Goal: Information Seeking & Learning: Check status

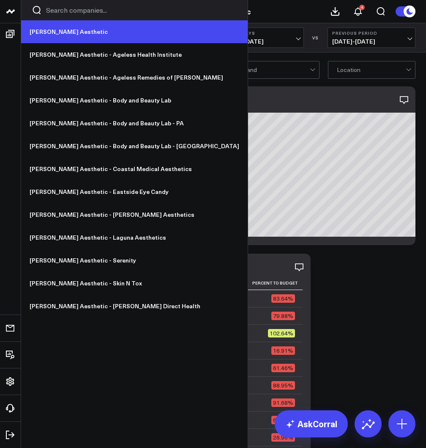
click at [51, 30] on link "[PERSON_NAME] Aesthetic" at bounding box center [134, 31] width 227 height 23
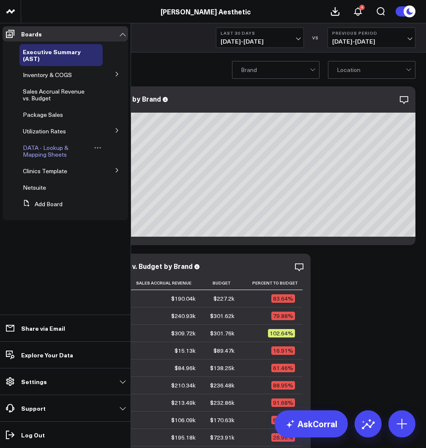
click at [37, 146] on span "DATA - Lookup & Mapping Sheets" at bounding box center [46, 150] width 46 height 15
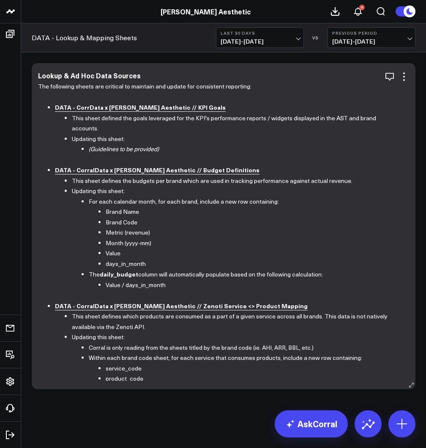
click at [138, 106] on b "DATA - CorrData x Annie Aesthetic // KPI Goals" at bounding box center [140, 107] width 171 height 8
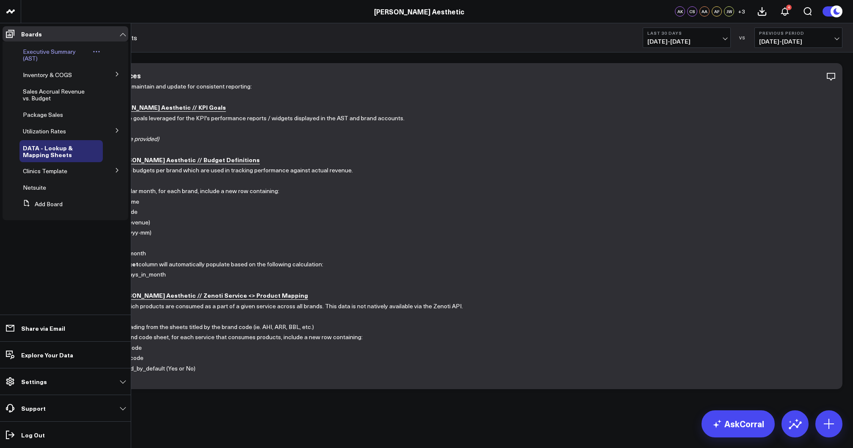
click at [62, 53] on span "Executive Summary (AST)" at bounding box center [49, 54] width 53 height 15
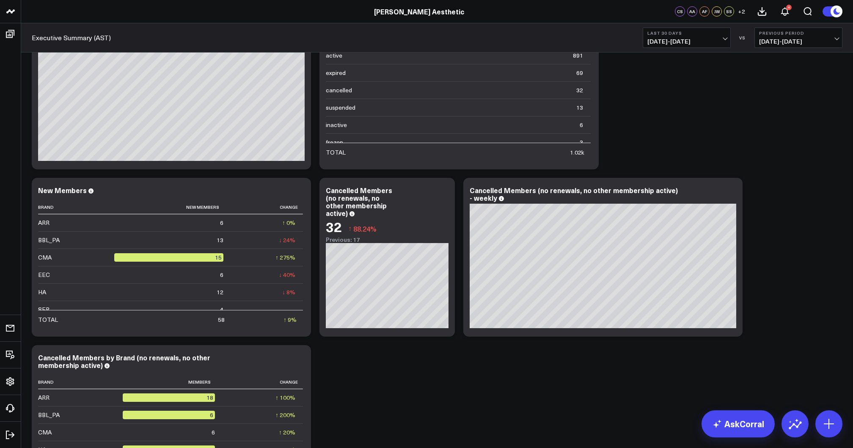
click at [692, 43] on span "[DATE] - [DATE]" at bounding box center [686, 41] width 79 height 7
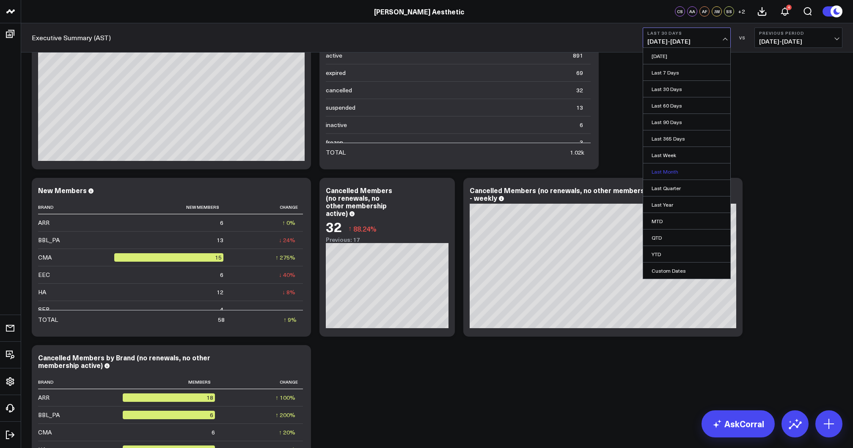
click at [665, 168] on link "Last Month" at bounding box center [686, 171] width 87 height 16
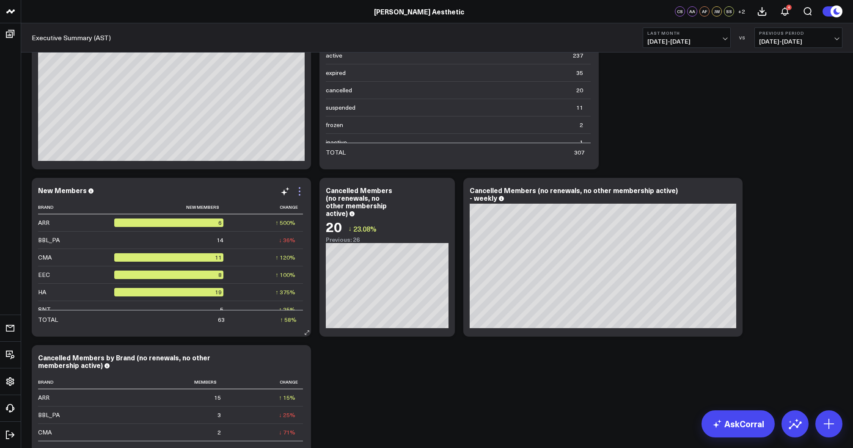
click at [299, 192] on icon at bounding box center [300, 191] width 2 height 2
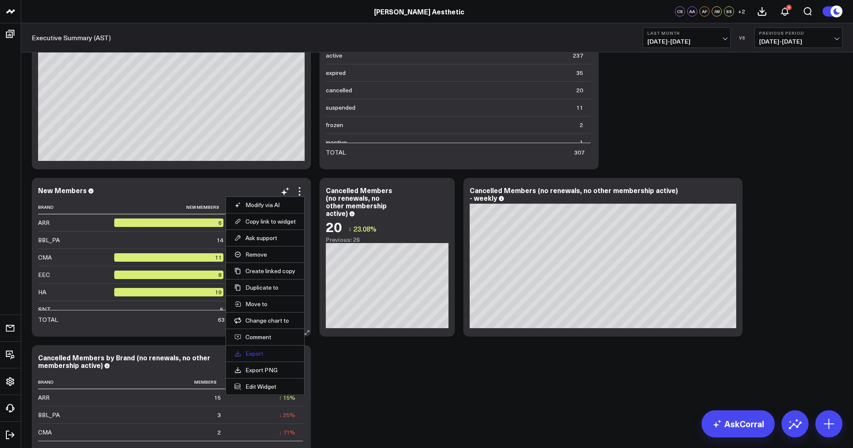
click at [256, 353] on link "Export" at bounding box center [264, 353] width 61 height 8
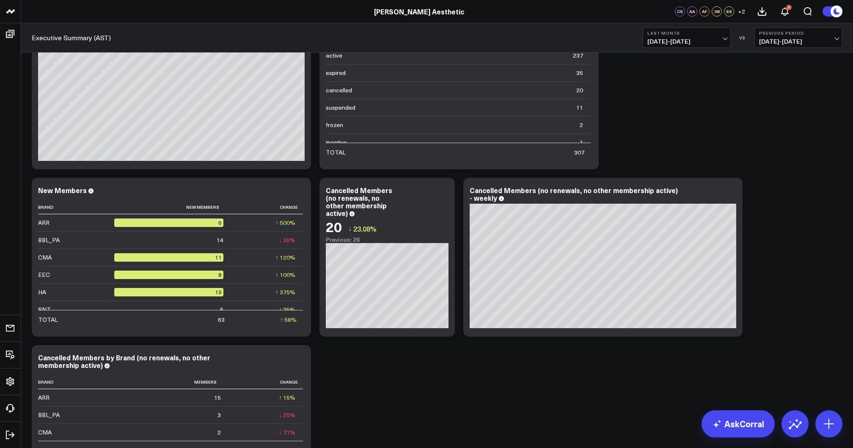
click at [704, 41] on span "[DATE] - [DATE]" at bounding box center [686, 41] width 79 height 7
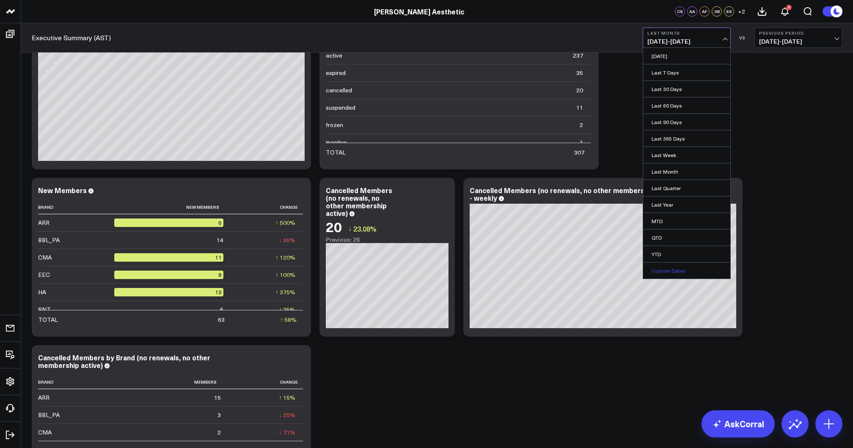
click at [672, 268] on link "Custom Dates" at bounding box center [686, 270] width 87 height 16
select select "7"
select select "2025"
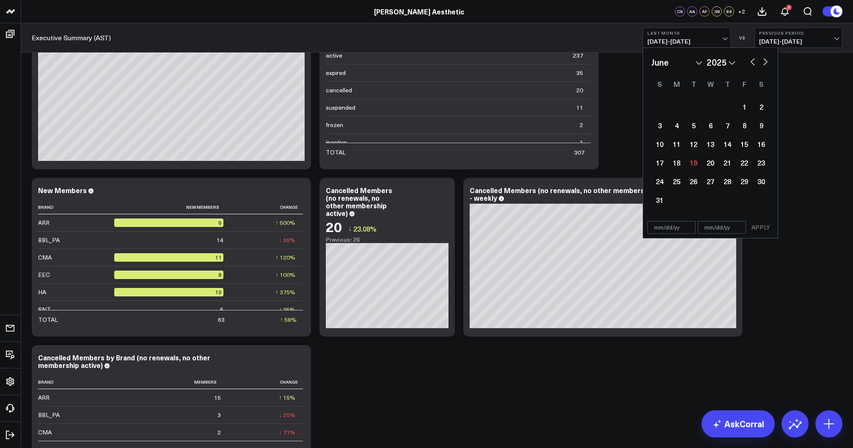
select select "5"
select select "2025"
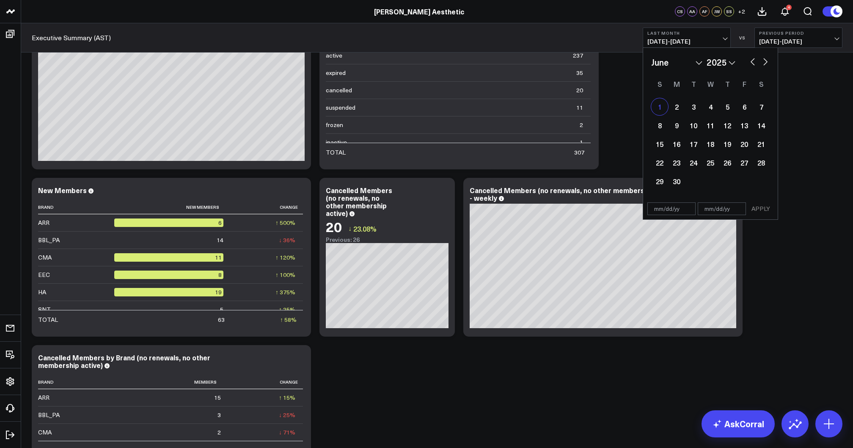
click at [657, 110] on div "1" at bounding box center [659, 106] width 17 height 17
type input "[DATE]"
select select "5"
select select "2025"
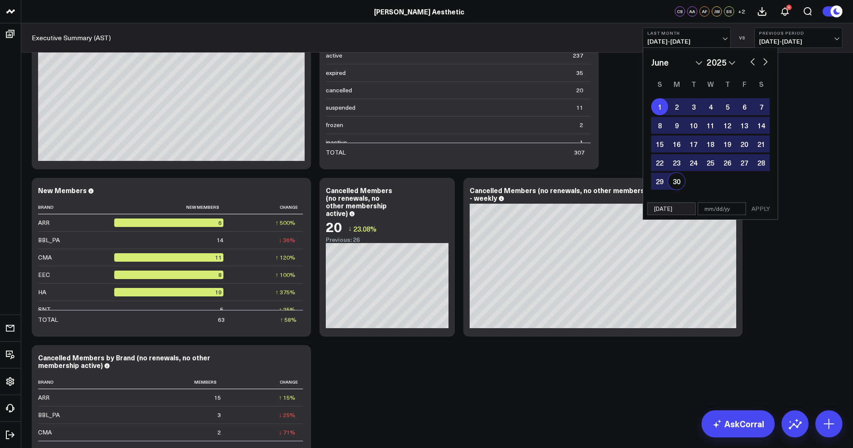
click at [678, 185] on div "30" at bounding box center [676, 181] width 17 height 17
type input "[DATE]"
select select "5"
select select "2025"
click at [757, 207] on button "APPLY" at bounding box center [760, 208] width 25 height 13
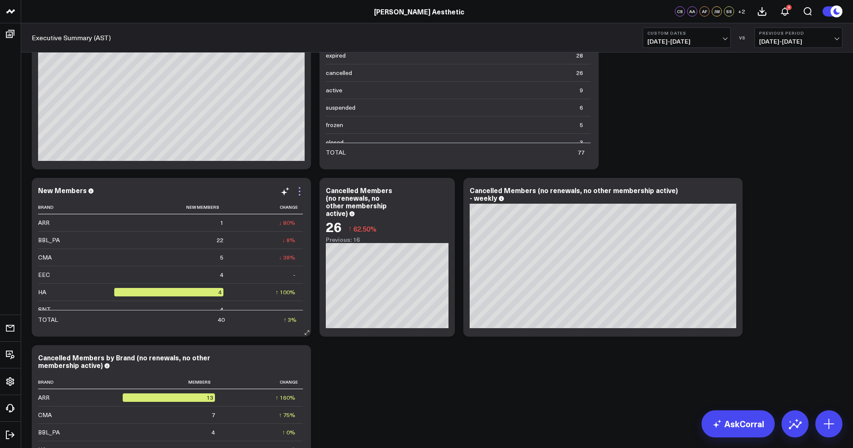
click at [300, 194] on icon at bounding box center [299, 191] width 10 height 10
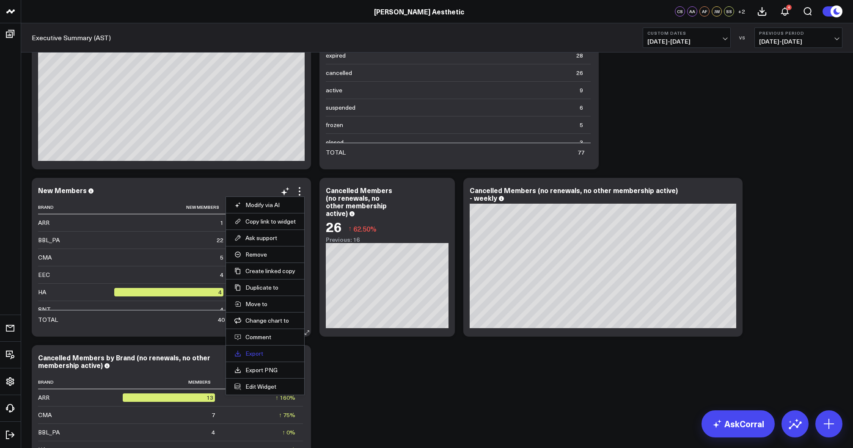
click at [260, 353] on link "Export" at bounding box center [264, 353] width 61 height 8
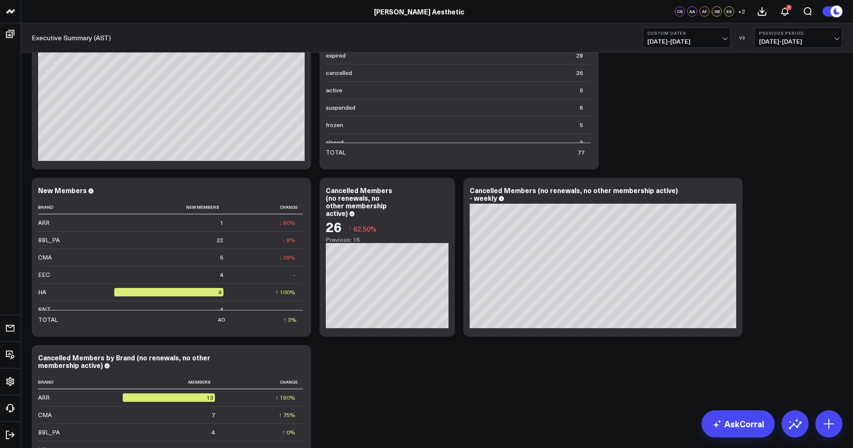
click at [706, 41] on span "[DATE] - [DATE]" at bounding box center [686, 41] width 79 height 7
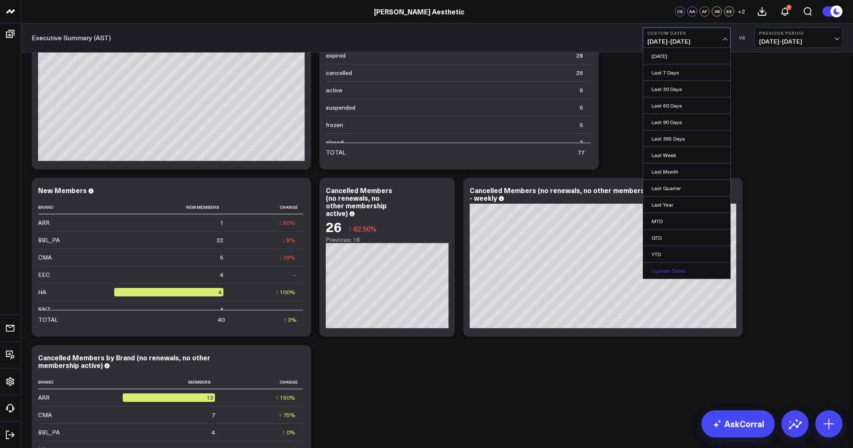
click at [668, 268] on link "Custom Dates" at bounding box center [686, 270] width 87 height 16
select select "7"
select select "2025"
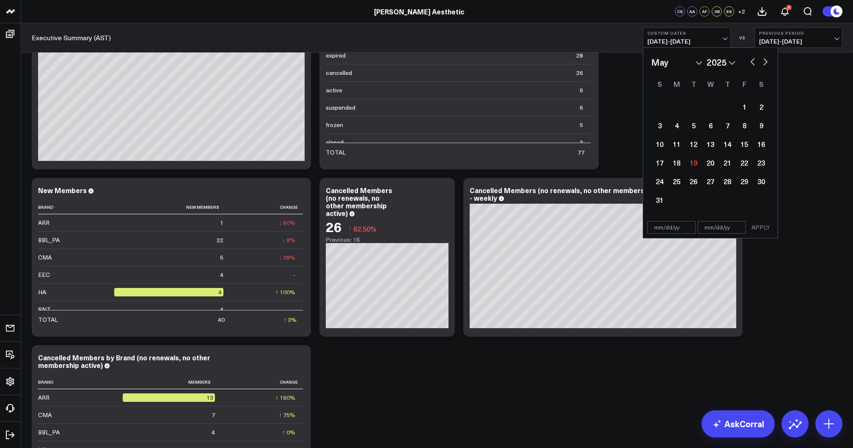
select select "4"
select select "2025"
click at [726, 106] on div "1" at bounding box center [727, 106] width 17 height 17
select select "4"
select select "2025"
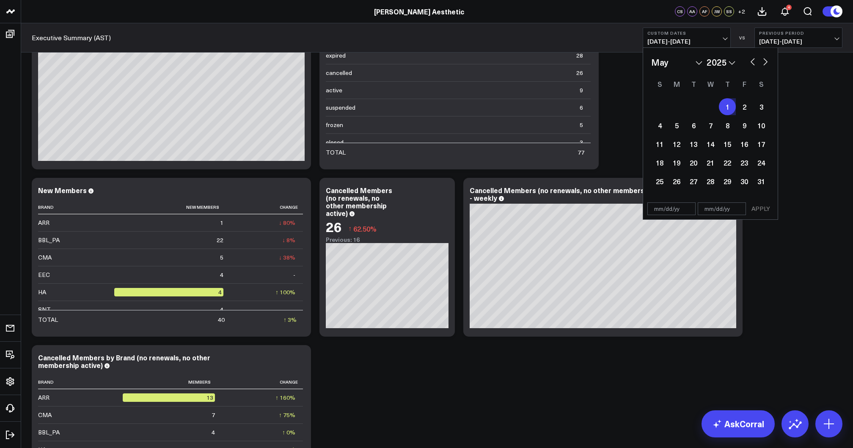
type input "[DATE]"
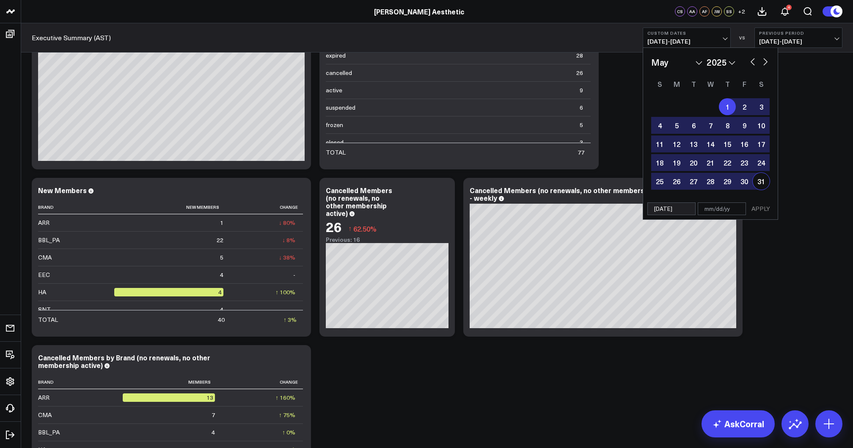
click at [759, 180] on div "31" at bounding box center [761, 181] width 17 height 17
type input "[DATE]"
select select "4"
select select "2025"
click at [760, 209] on button "APPLY" at bounding box center [760, 208] width 25 height 13
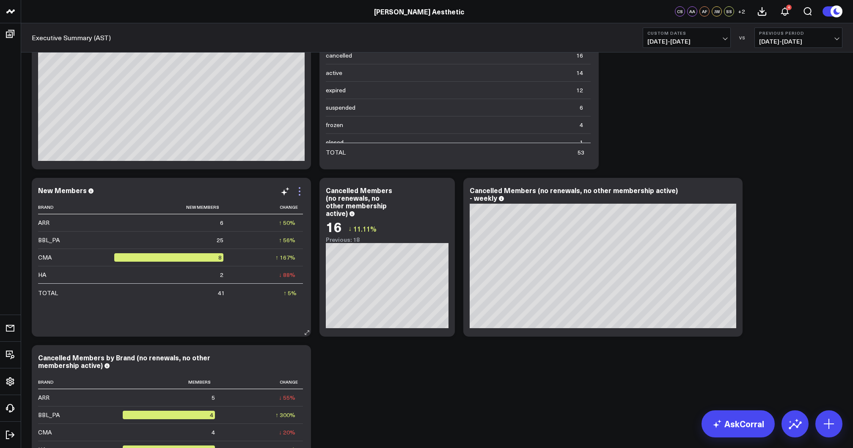
click at [300, 195] on icon at bounding box center [300, 195] width 2 height 2
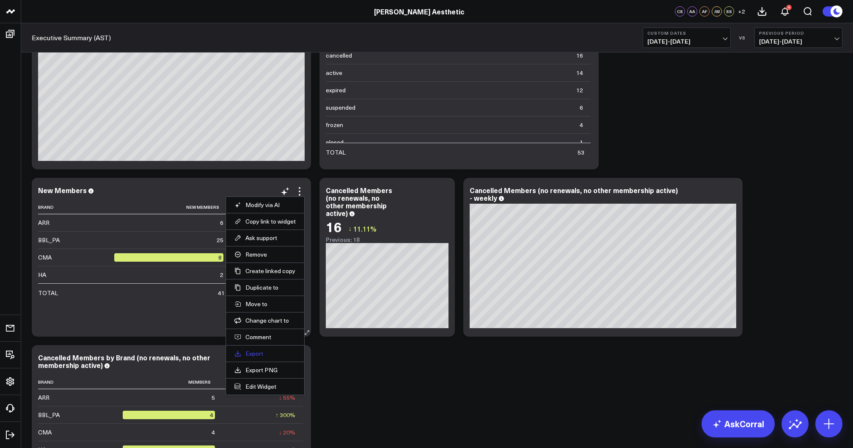
click at [259, 353] on link "Export" at bounding box center [264, 353] width 61 height 8
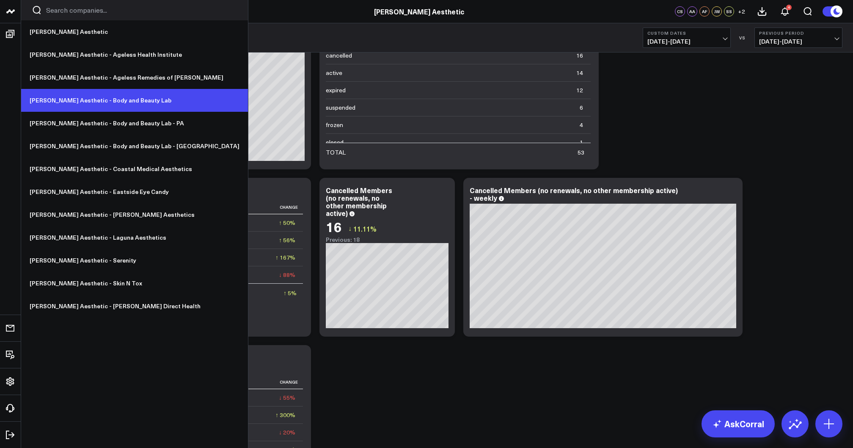
click at [90, 104] on link "[PERSON_NAME] Aesthetic - Body and Beauty Lab" at bounding box center [134, 100] width 227 height 23
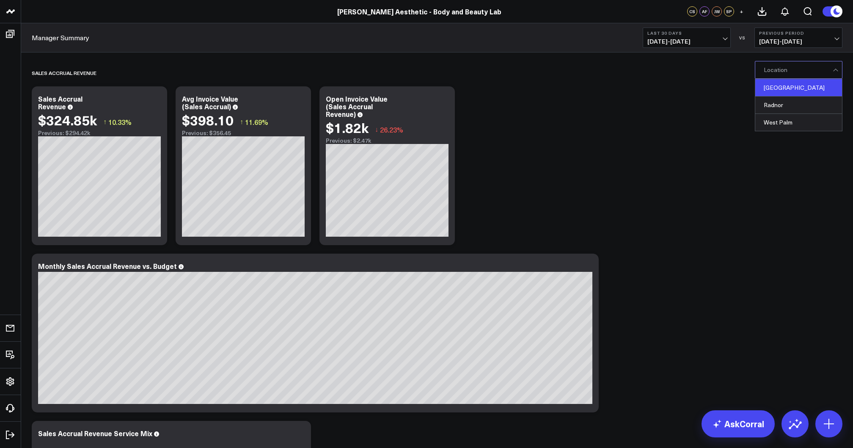
click at [783, 92] on div "[GEOGRAPHIC_DATA]" at bounding box center [798, 87] width 87 height 17
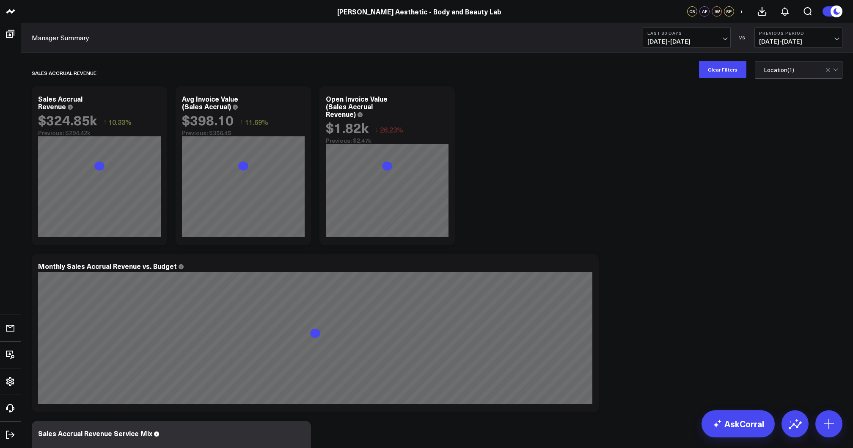
click at [676, 39] on span "[DATE] - [DATE]" at bounding box center [686, 41] width 79 height 7
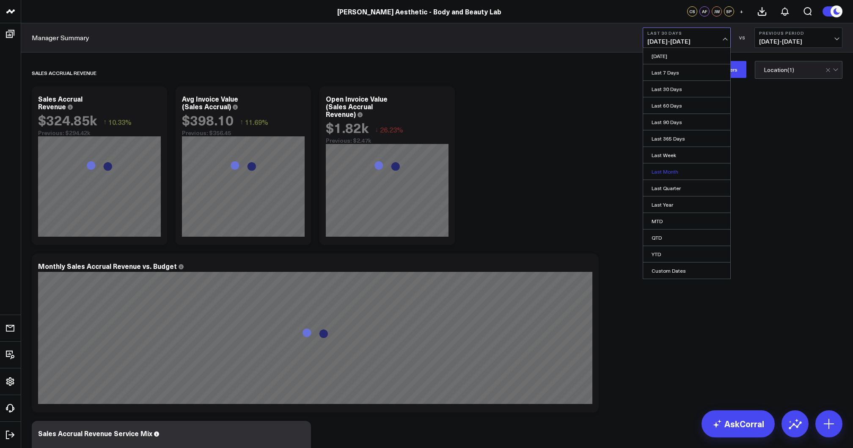
click at [674, 169] on link "Last Month" at bounding box center [686, 171] width 87 height 16
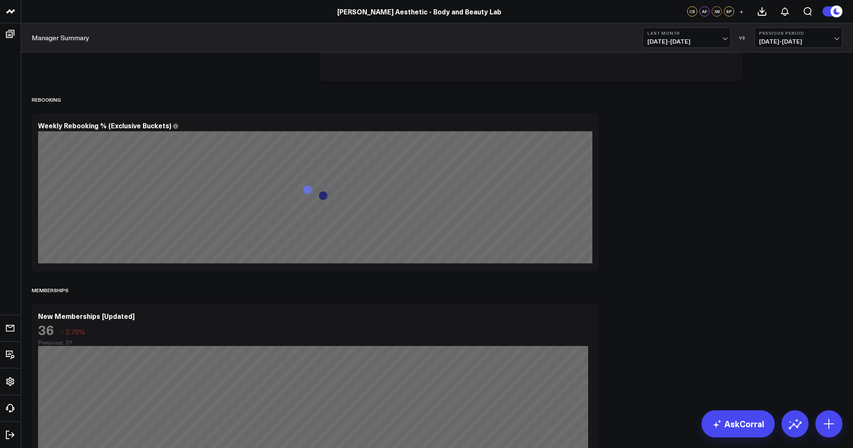
scroll to position [1593, 0]
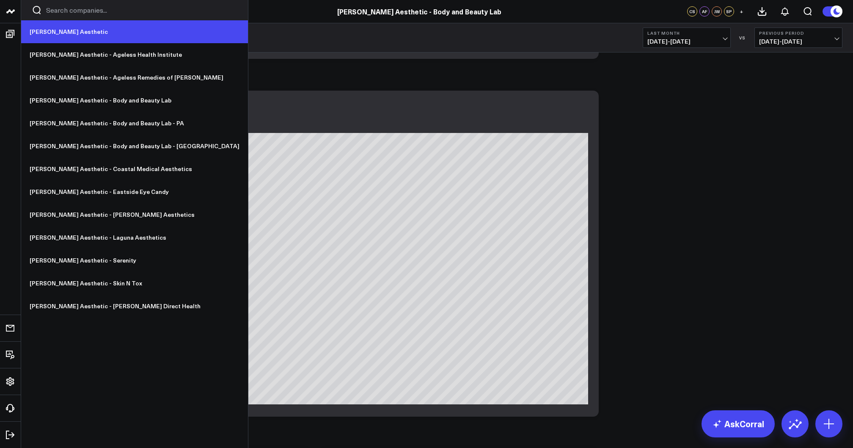
click at [49, 30] on link "[PERSON_NAME] Aesthetic" at bounding box center [134, 31] width 227 height 23
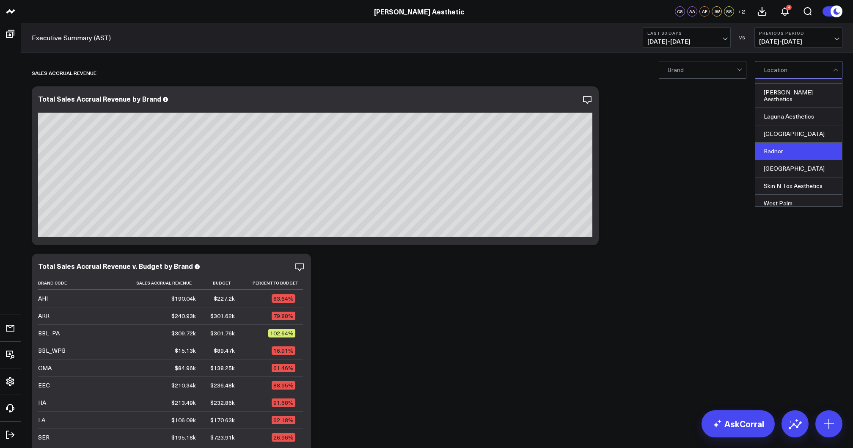
scroll to position [89, 0]
click at [789, 129] on div "[GEOGRAPHIC_DATA]" at bounding box center [798, 133] width 87 height 17
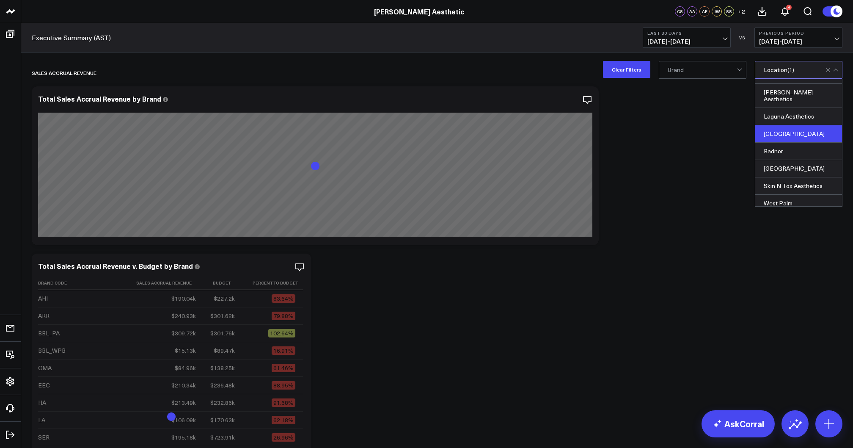
click at [683, 41] on span "[DATE] - [DATE]" at bounding box center [686, 41] width 79 height 7
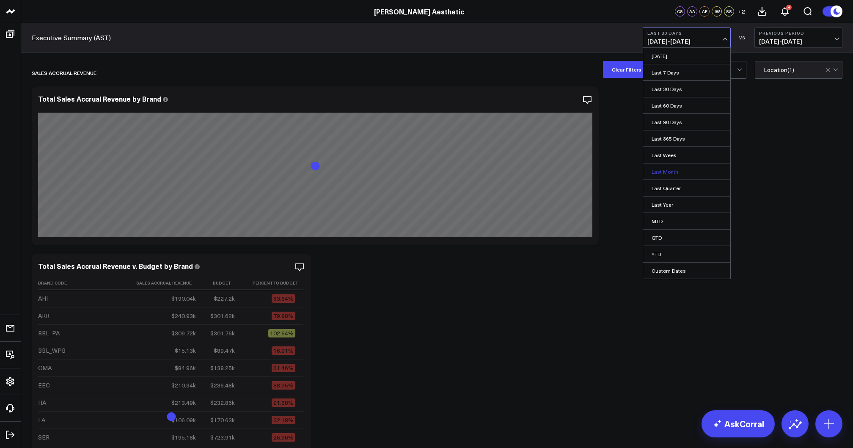
click at [677, 169] on link "Last Month" at bounding box center [686, 171] width 87 height 16
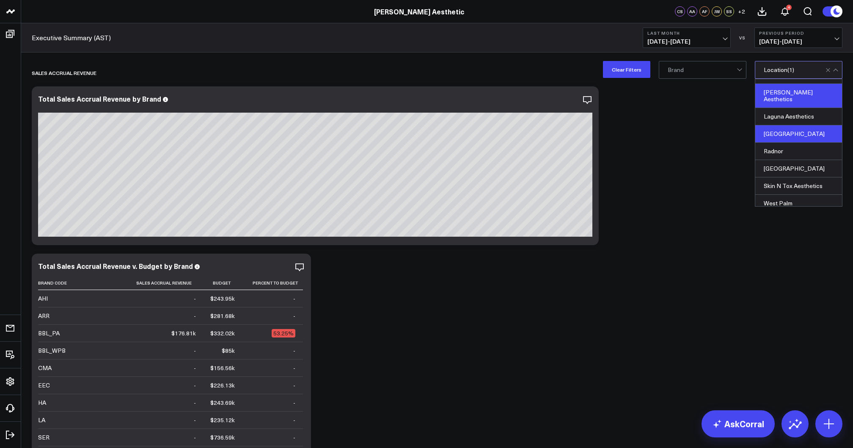
scroll to position [89, 0]
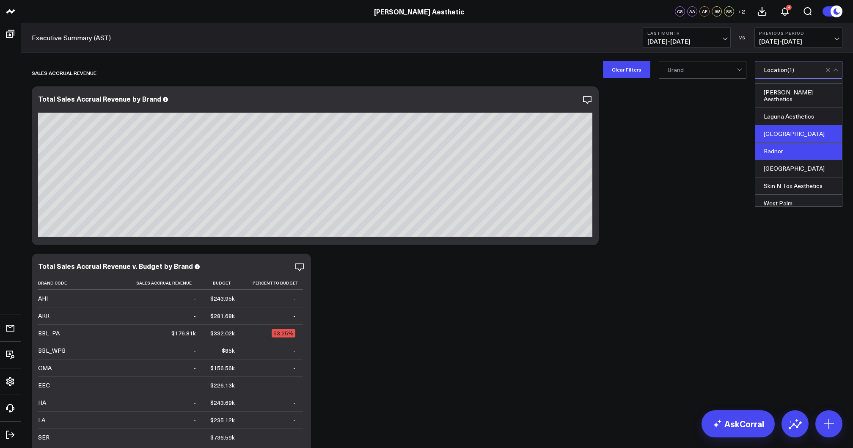
click at [804, 143] on div "Radnor" at bounding box center [798, 151] width 87 height 17
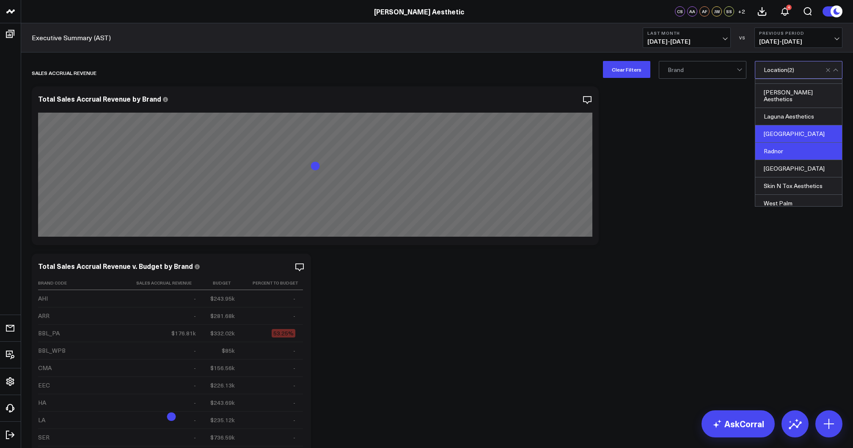
click at [794, 129] on div "[GEOGRAPHIC_DATA]" at bounding box center [798, 133] width 87 height 17
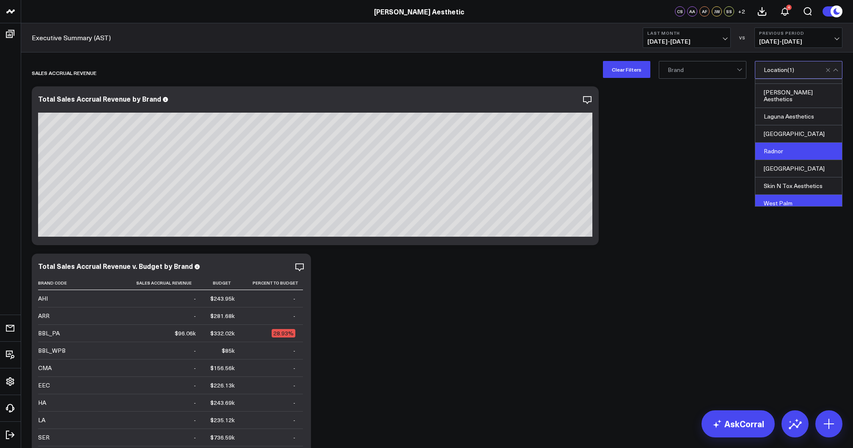
click at [786, 197] on div "West Palm" at bounding box center [798, 203] width 87 height 17
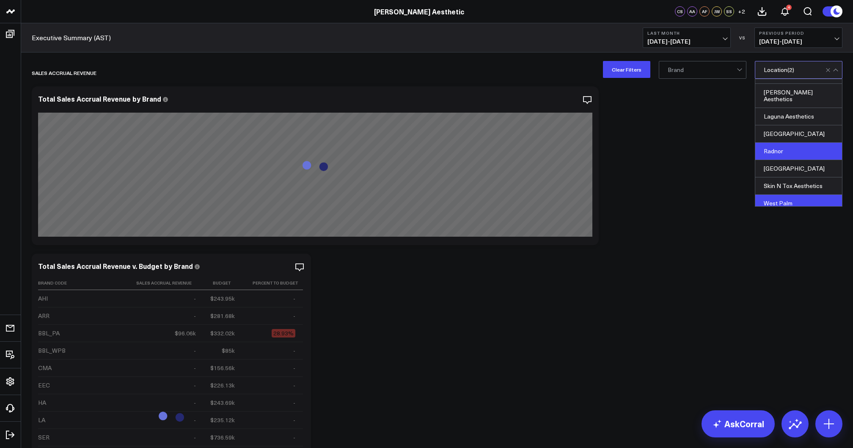
click at [792, 143] on div "Radnor" at bounding box center [798, 151] width 87 height 17
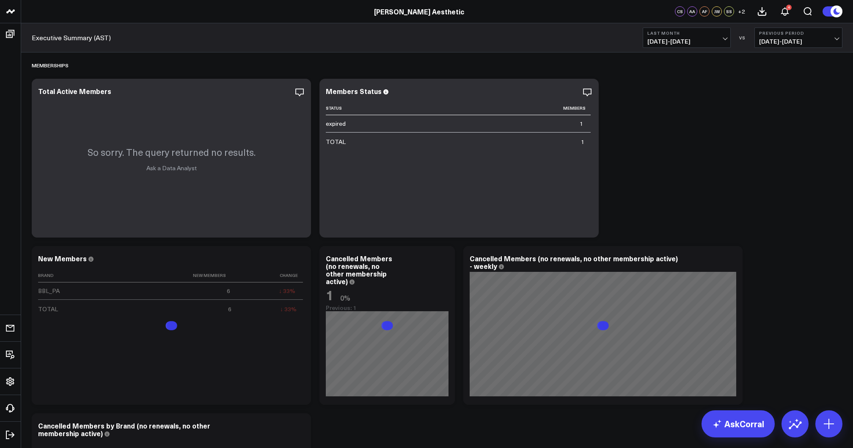
scroll to position [4163, 0]
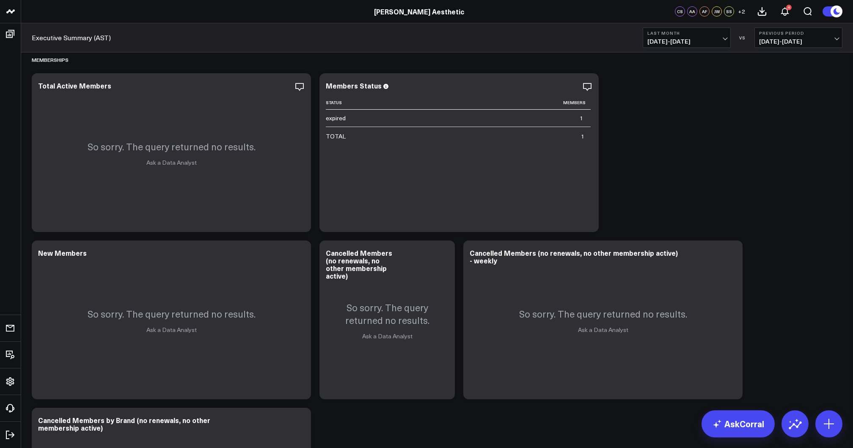
click at [699, 41] on span "[DATE] - [DATE]" at bounding box center [686, 41] width 79 height 7
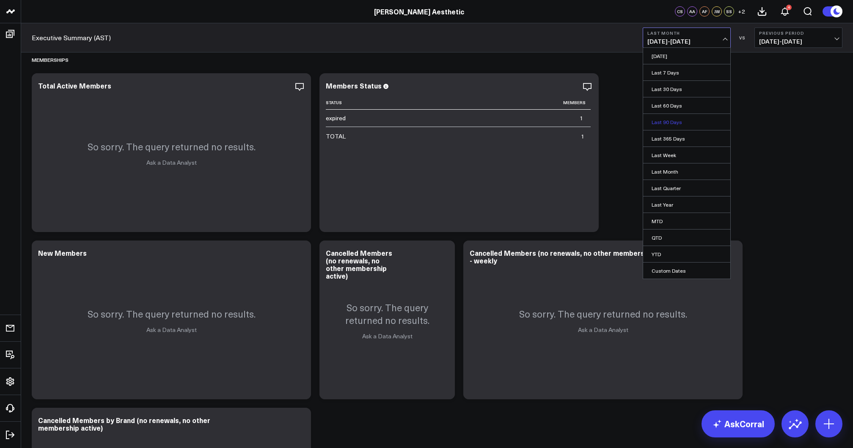
click at [673, 124] on link "Last 90 Days" at bounding box center [686, 122] width 87 height 16
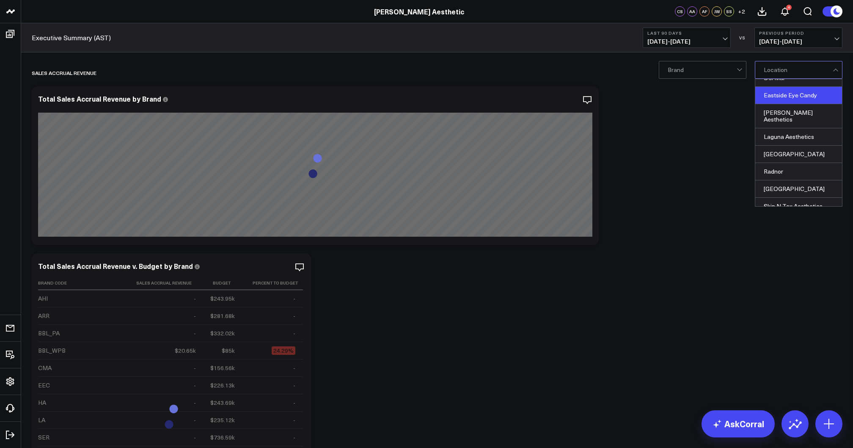
scroll to position [89, 0]
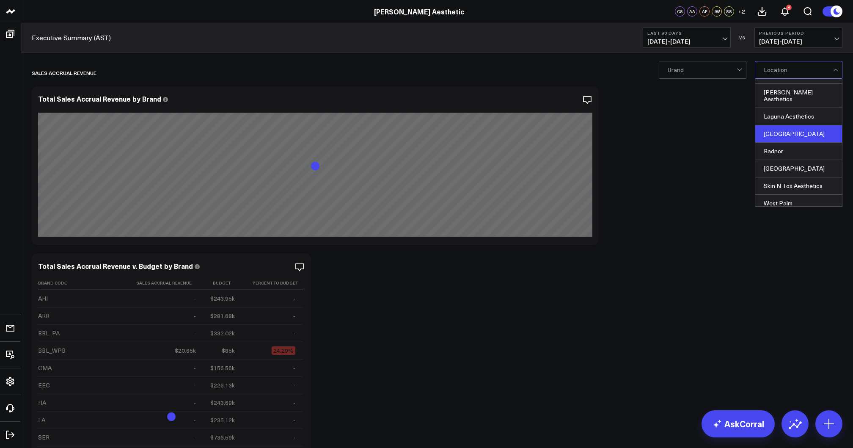
click at [806, 126] on div "[GEOGRAPHIC_DATA]" at bounding box center [798, 133] width 87 height 17
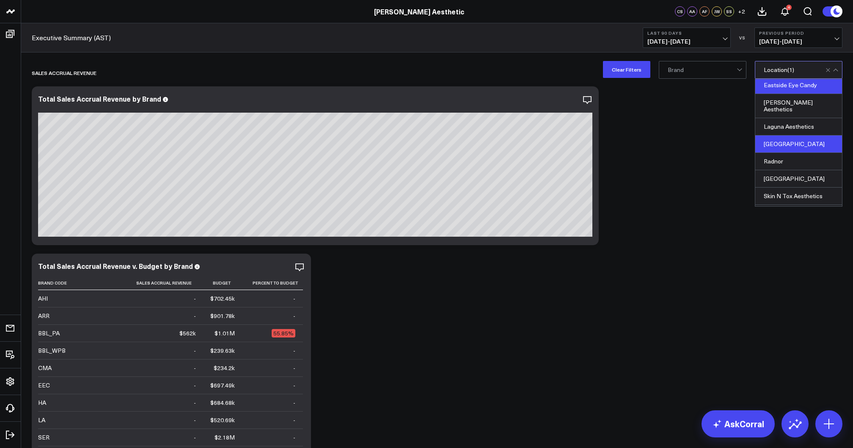
scroll to position [89, 0]
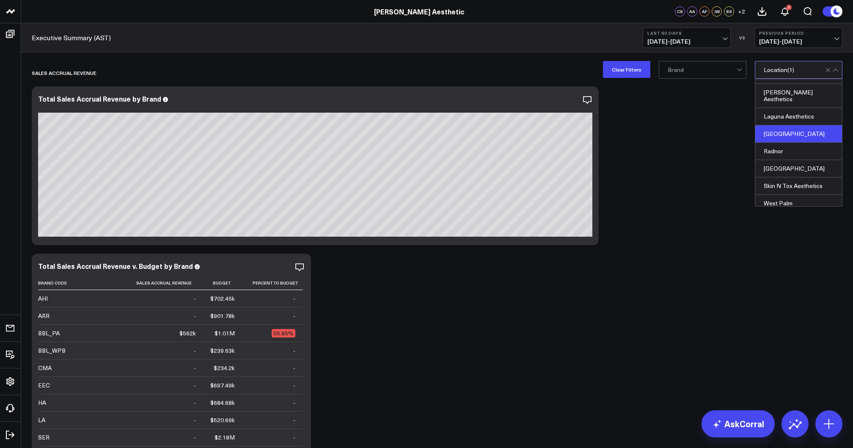
click at [787, 131] on div "[GEOGRAPHIC_DATA]" at bounding box center [798, 133] width 87 height 17
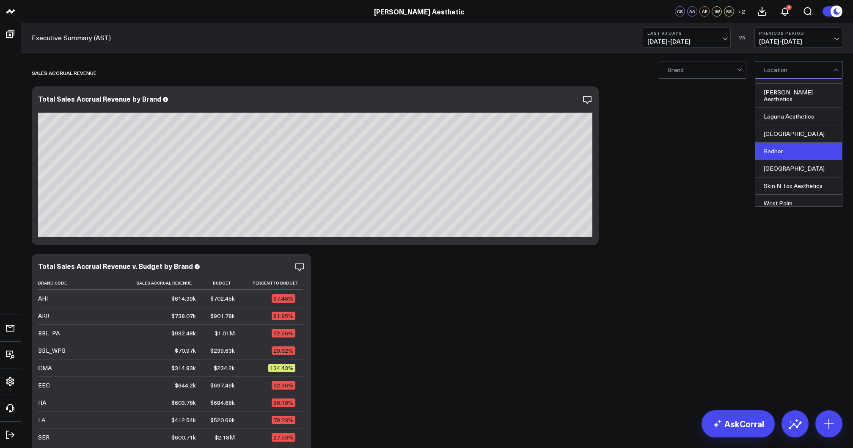
click at [780, 145] on div "Radnor" at bounding box center [798, 151] width 87 height 17
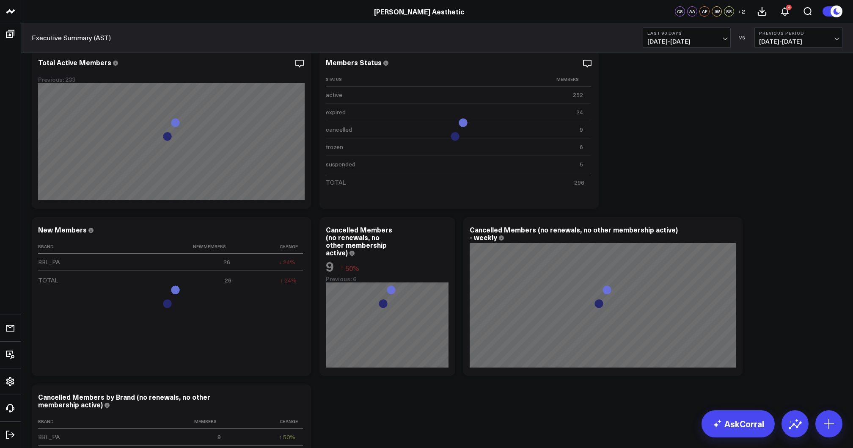
scroll to position [4180, 0]
